Goal: Task Accomplishment & Management: Use online tool/utility

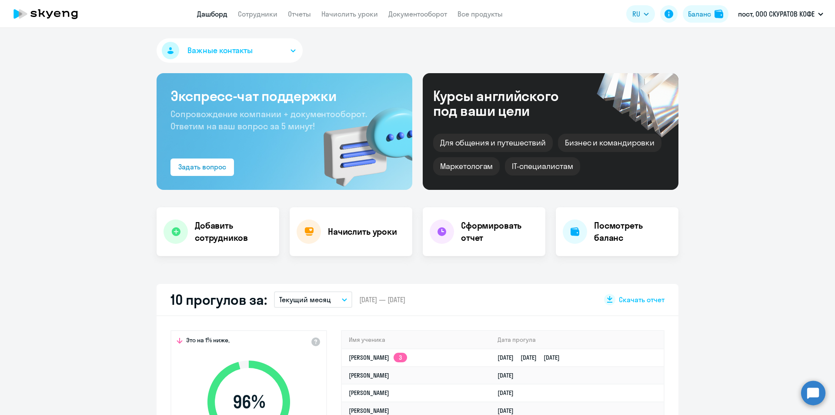
select select "30"
click at [339, 12] on link "Начислить уроки" at bounding box center [349, 14] width 57 height 9
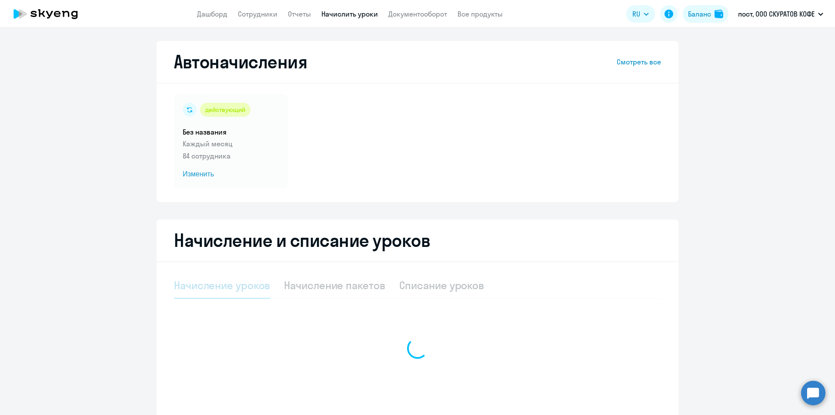
click at [352, 284] on div at bounding box center [417, 347] width 487 height 151
select select "10"
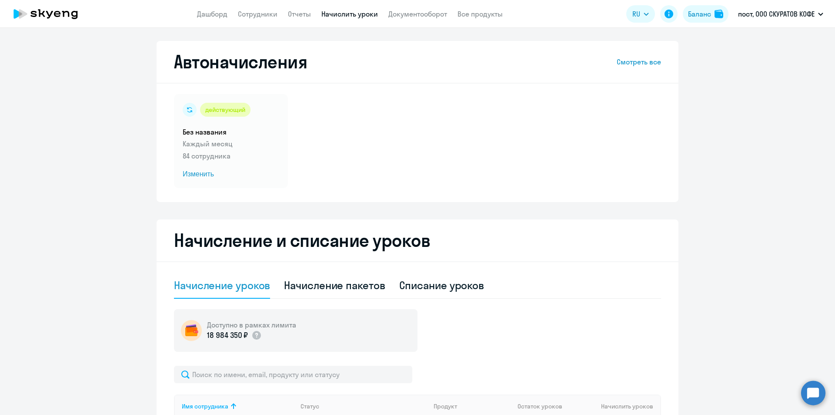
click at [352, 284] on div "Начисление пакетов" at bounding box center [334, 285] width 101 height 14
select select "10"
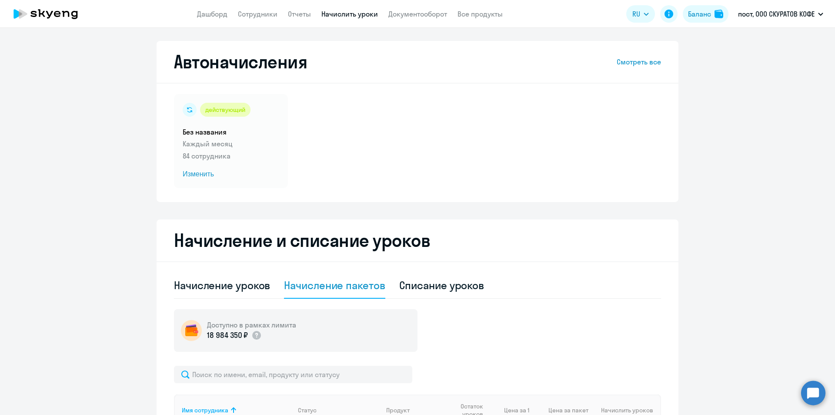
scroll to position [261, 0]
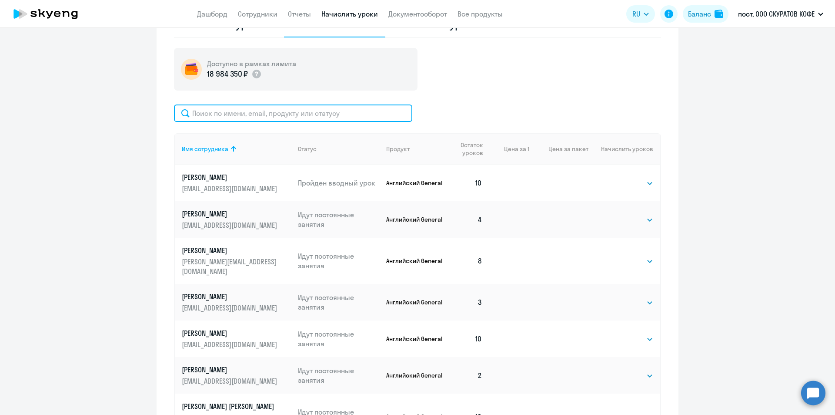
click at [297, 117] on input "text" at bounding box center [293, 112] width 238 height 17
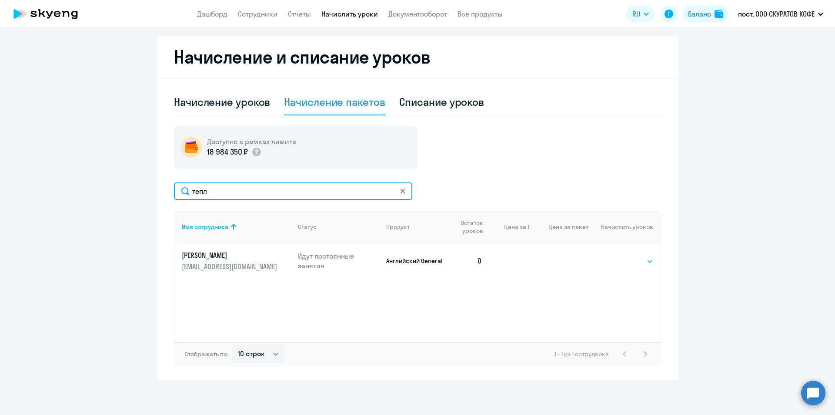
type input "тепл"
click at [639, 264] on select "Выбрать 4 8 16 32 64" at bounding box center [636, 261] width 36 height 10
select select "4"
click at [618, 256] on select "Выбрать 4 8 16 32 64" at bounding box center [636, 261] width 36 height 10
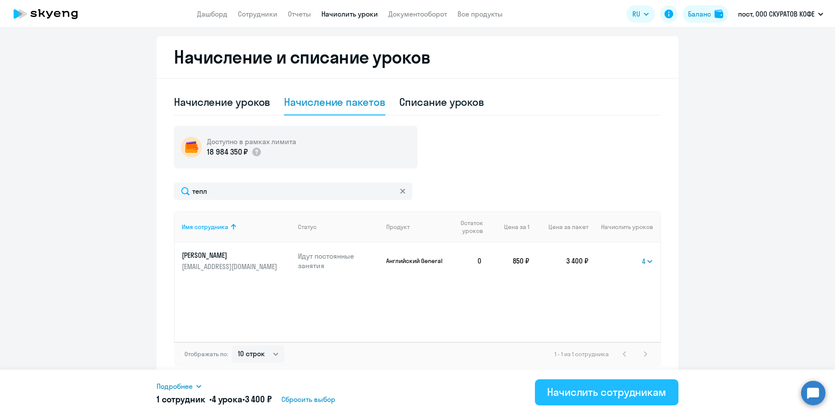
click at [606, 393] on div "Начислить сотрудникам" at bounding box center [606, 392] width 119 height 14
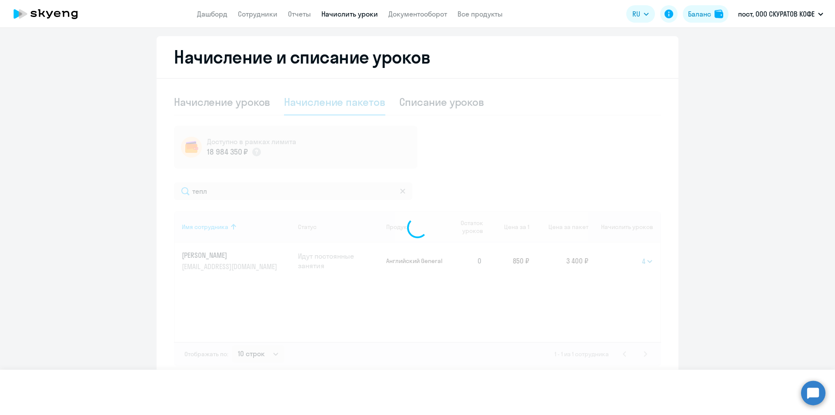
select select
